Goal: Task Accomplishment & Management: Complete application form

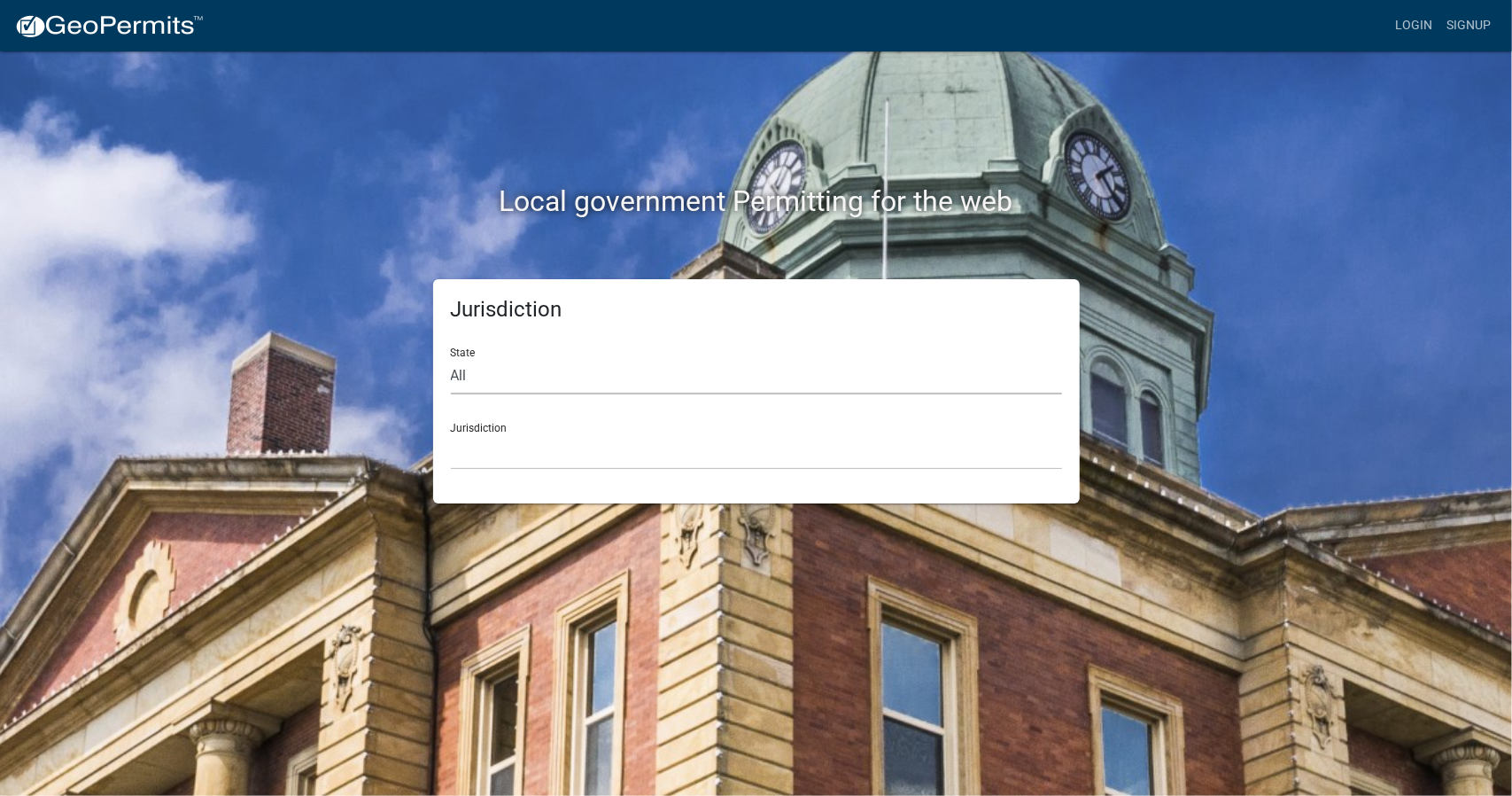
click at [511, 385] on select "All [US_STATE] [US_STATE] [US_STATE] [US_STATE] [US_STATE] [US_STATE] [US_STATE…" at bounding box center [756, 376] width 611 height 36
select select "[US_STATE]"
click at [451, 358] on select "All [US_STATE] [US_STATE] [US_STATE] [US_STATE] [US_STATE] [US_STATE] [US_STATE…" at bounding box center [756, 376] width 611 height 36
click at [541, 442] on select "[GEOGRAPHIC_DATA], [US_STATE] [GEOGRAPHIC_DATA], [US_STATE] [GEOGRAPHIC_DATA], …" at bounding box center [756, 451] width 611 height 36
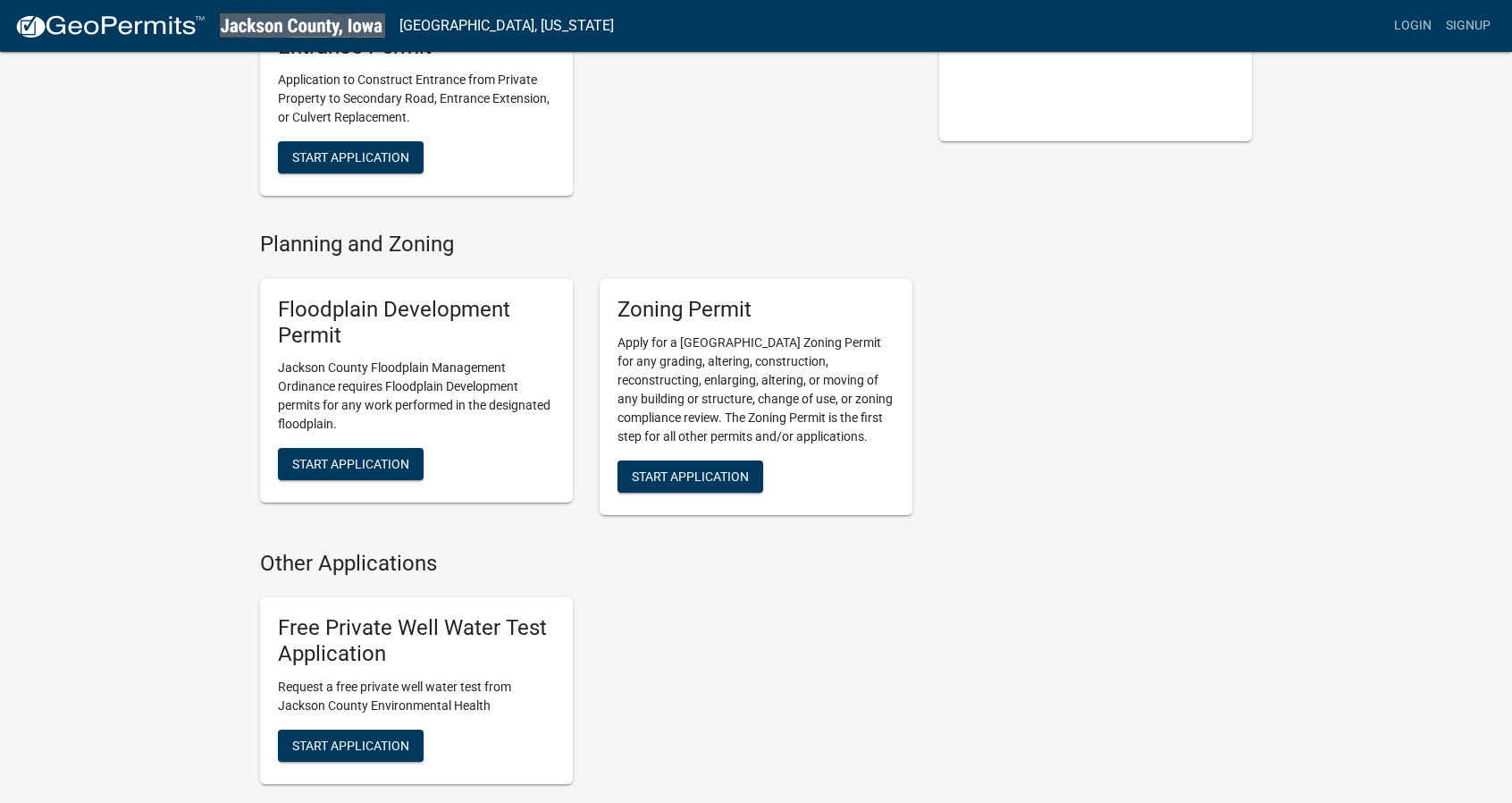
scroll to position [417, 0]
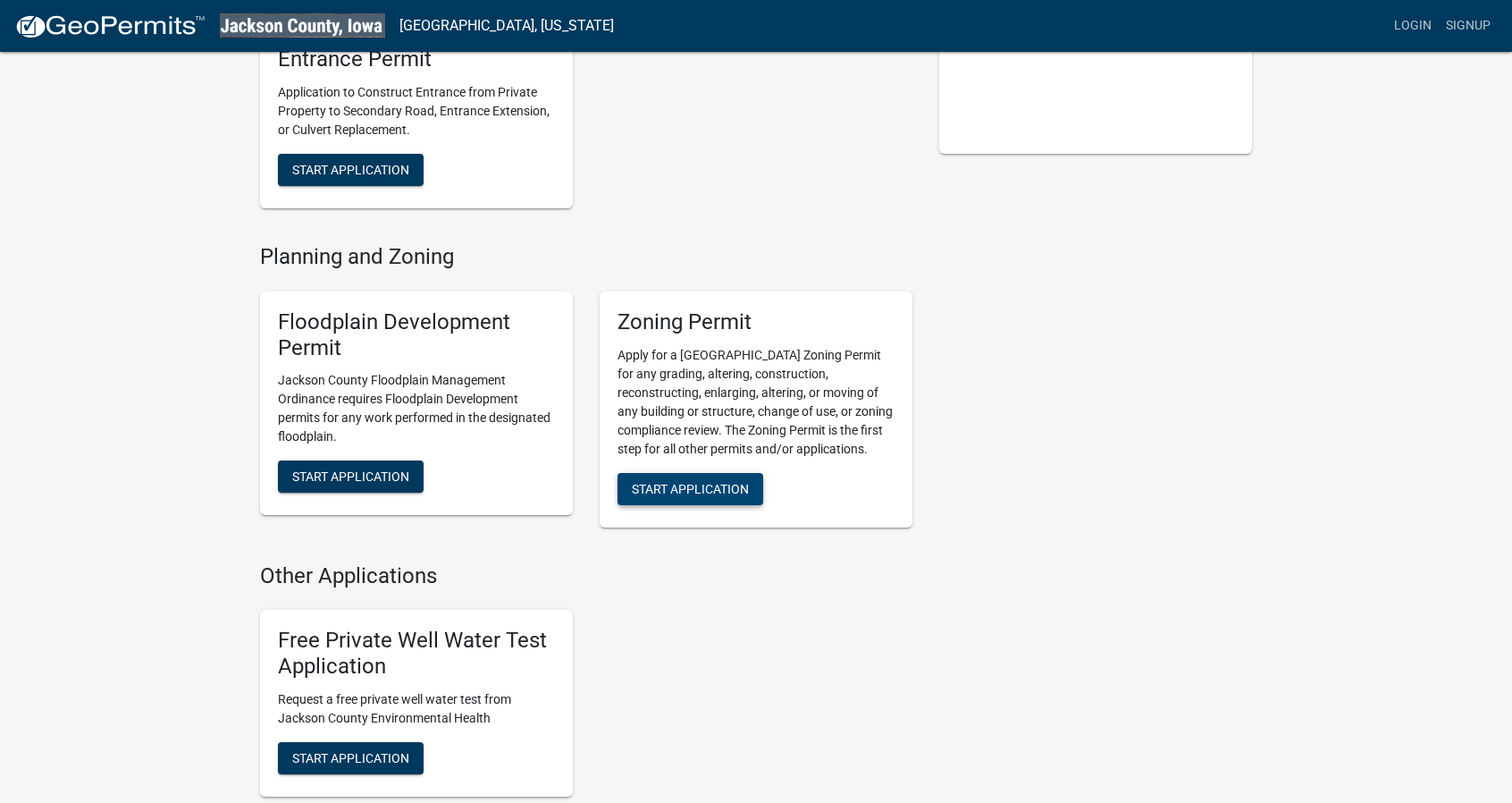
click at [722, 492] on span "Start Application" at bounding box center [690, 487] width 117 height 14
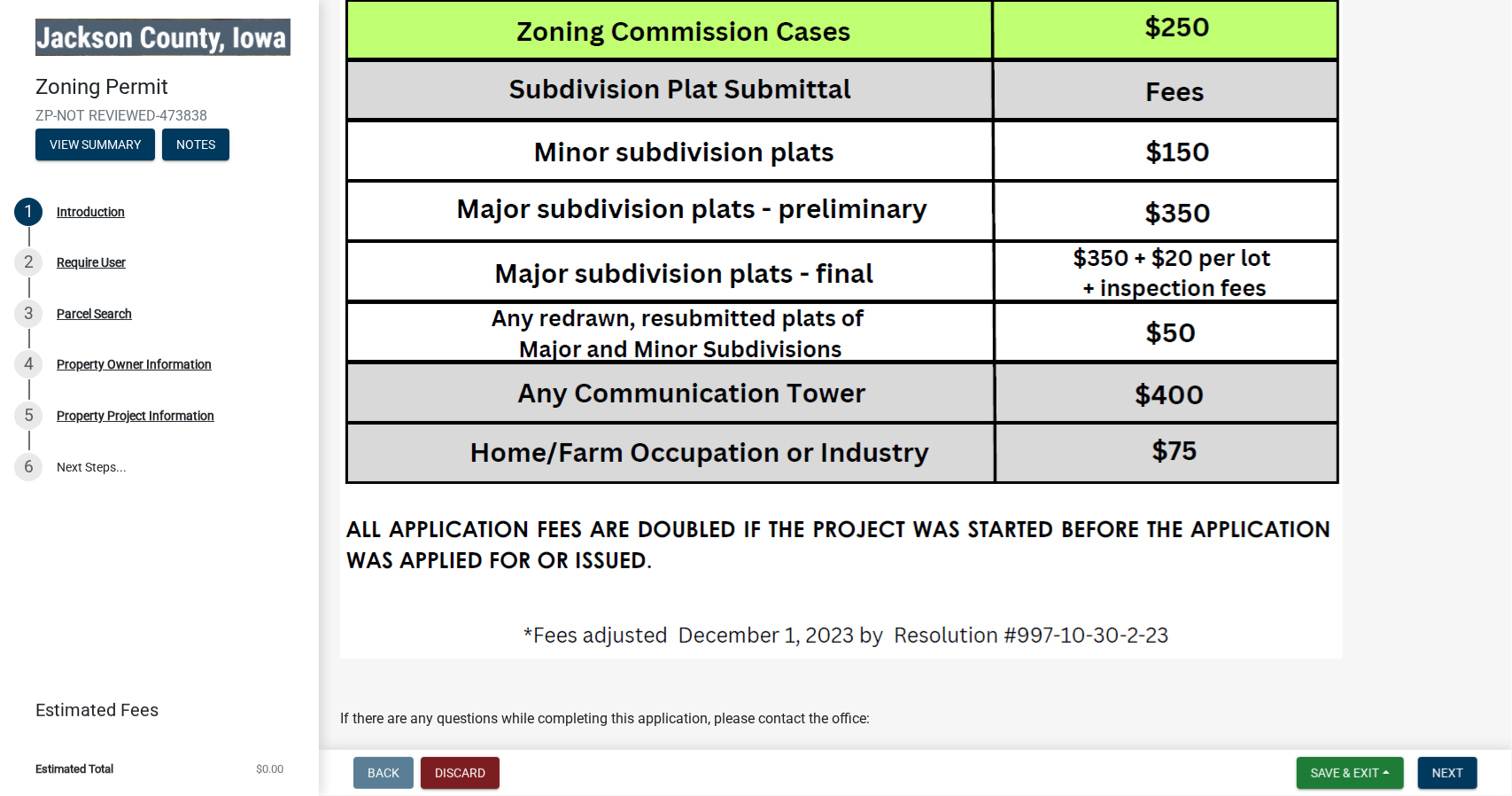
scroll to position [3467, 0]
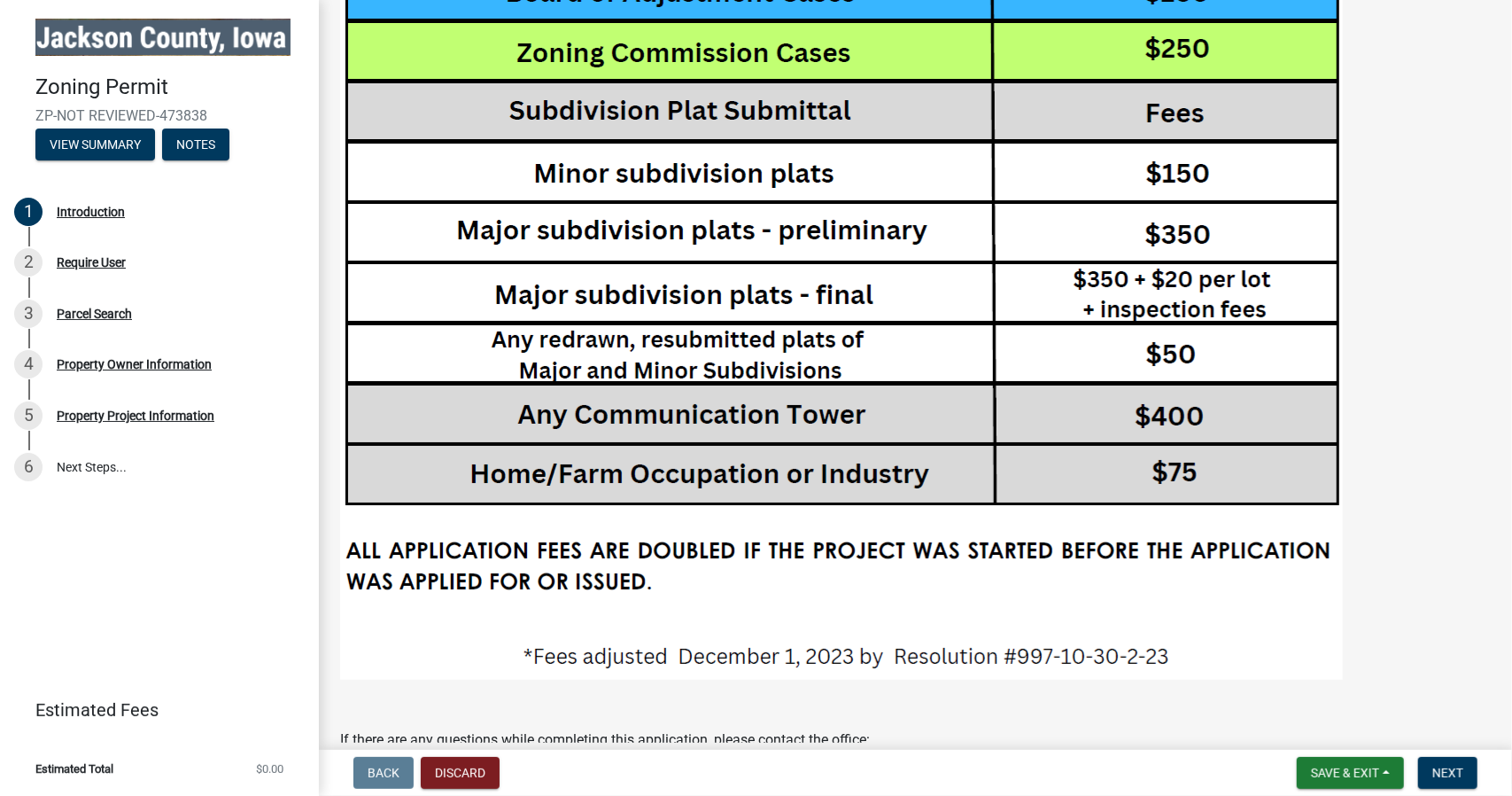
click at [1150, 272] on img at bounding box center [840, 75] width 1003 height 1207
click at [845, 281] on img at bounding box center [840, 75] width 1003 height 1207
click at [1457, 772] on span "Next" at bounding box center [1447, 772] width 31 height 14
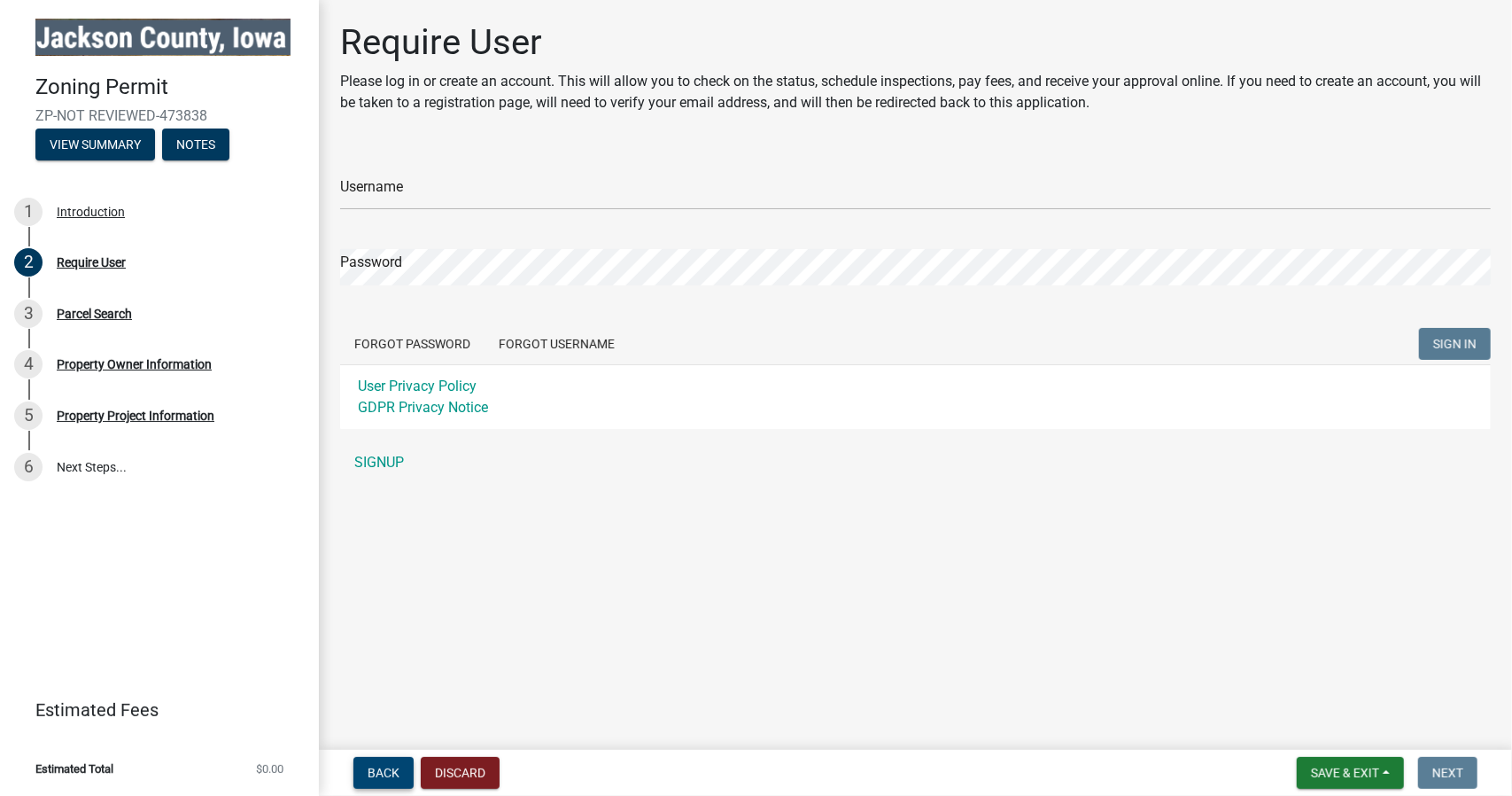
click at [399, 773] on span "Back" at bounding box center [383, 772] width 31 height 14
